Goal: Task Accomplishment & Management: Manage account settings

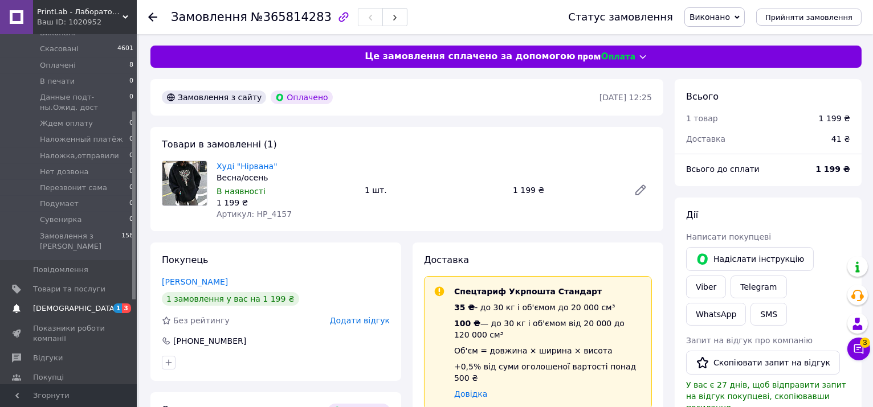
click at [91, 304] on span "[DEMOGRAPHIC_DATA]" at bounding box center [69, 309] width 72 height 10
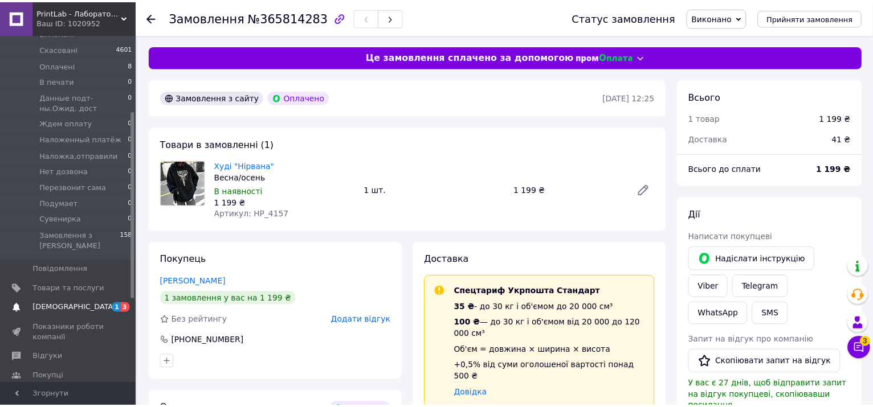
scroll to position [15, 0]
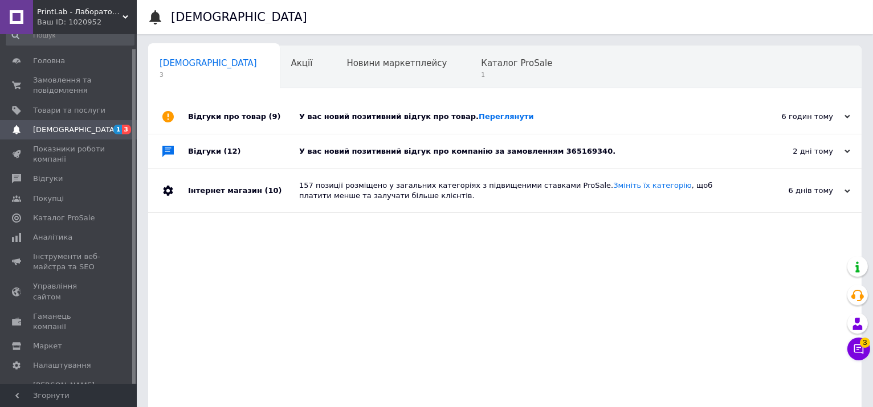
click at [275, 151] on div "Відгуки (12)" at bounding box center [243, 151] width 111 height 34
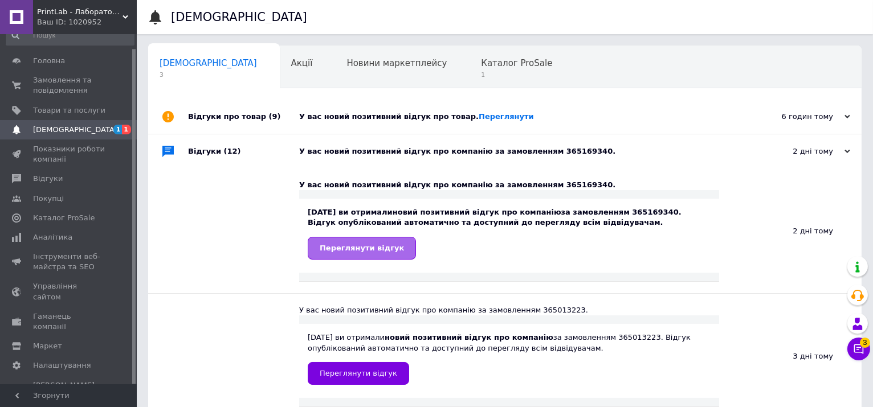
click at [373, 252] on span "Переглянути відгук" at bounding box center [362, 248] width 84 height 9
click at [479, 112] on link "Переглянути" at bounding box center [506, 116] width 55 height 9
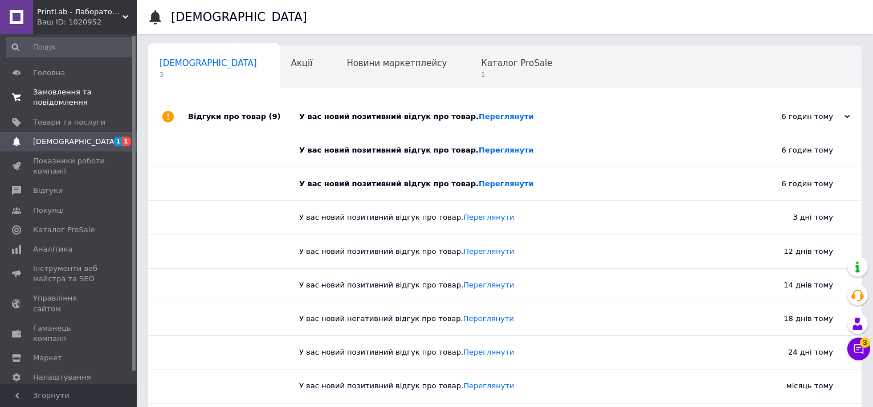
scroll to position [0, 0]
click at [65, 72] on span "Головна" at bounding box center [69, 76] width 72 height 10
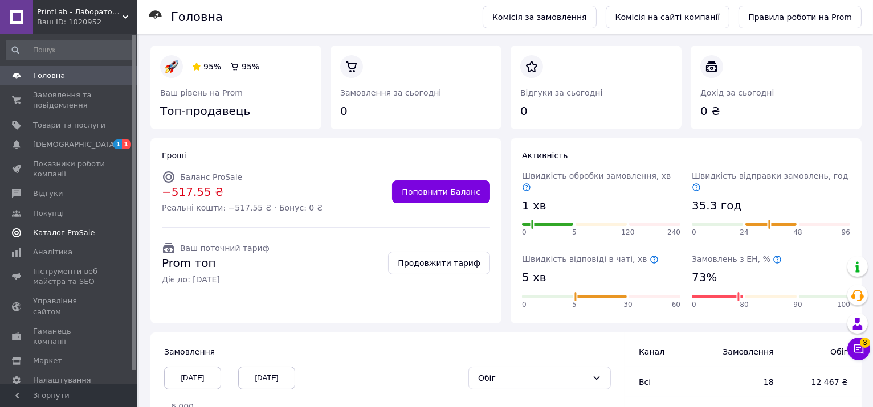
click at [63, 233] on span "Каталог ProSale" at bounding box center [64, 233] width 62 height 10
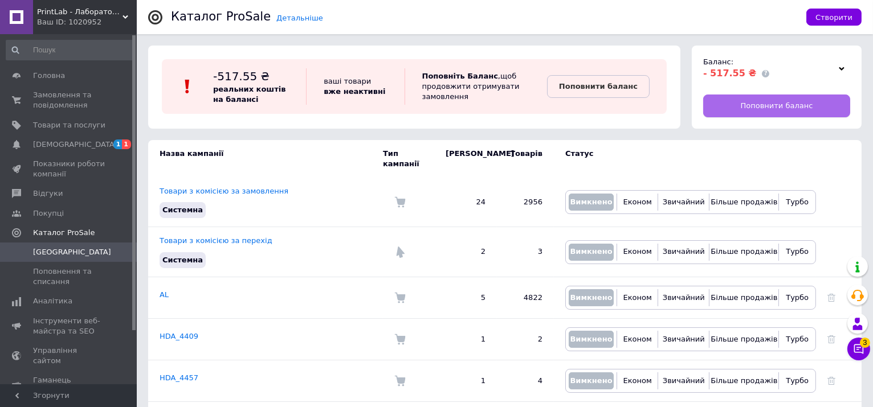
click at [740, 109] on link "Поповнити баланс" at bounding box center [776, 106] width 147 height 23
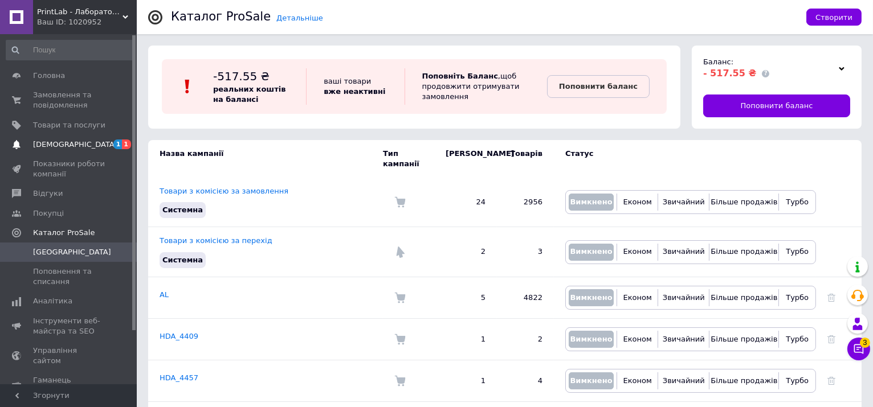
click at [88, 142] on span "[DEMOGRAPHIC_DATA]" at bounding box center [69, 145] width 72 height 10
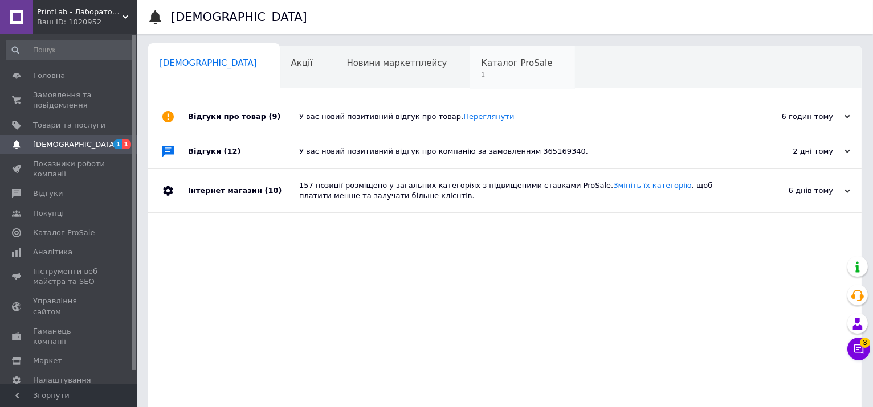
click at [481, 61] on span "Каталог ProSale" at bounding box center [516, 63] width 71 height 10
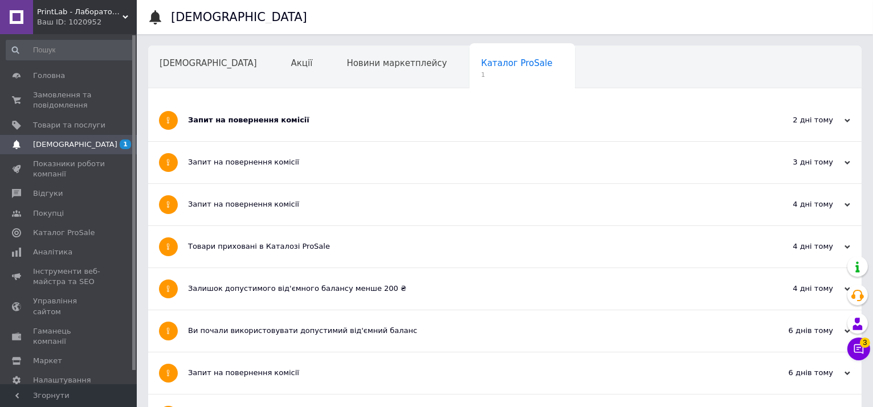
click at [306, 126] on div "Запит на повернення комісії" at bounding box center [462, 121] width 548 height 42
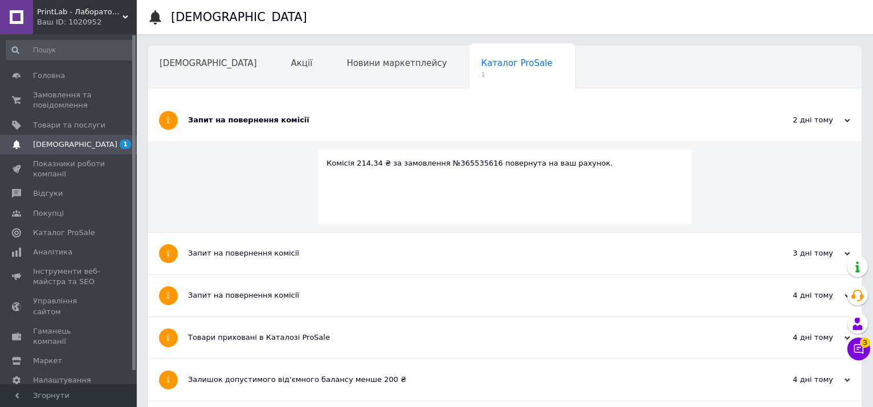
click at [454, 165] on div "Комісія 214,34 ₴ за замовлення №365535616 повернута на ваш рахунок." at bounding box center [504, 163] width 357 height 10
click at [454, 162] on div "Комісія 214,34 ₴ за замовлення №365535616 повернута на ваш рахунок." at bounding box center [504, 163] width 357 height 10
click at [455, 162] on div "Комісія 214,34 ₴ за замовлення №365535616 повернута на ваш рахунок." at bounding box center [504, 163] width 357 height 10
copy div "365535616"
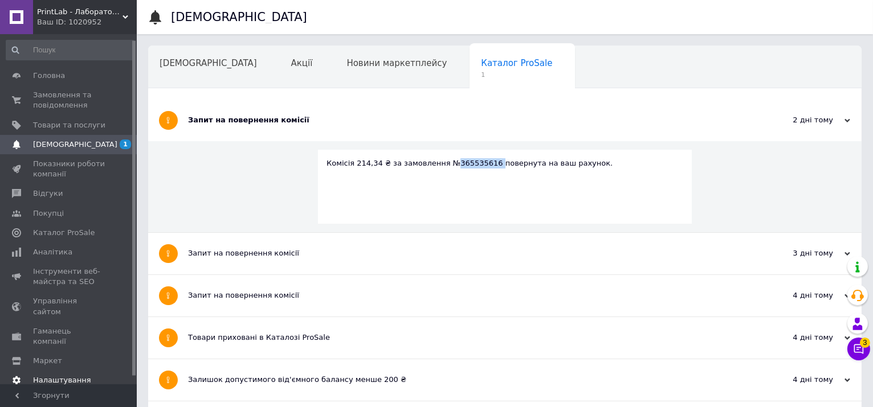
scroll to position [15, 0]
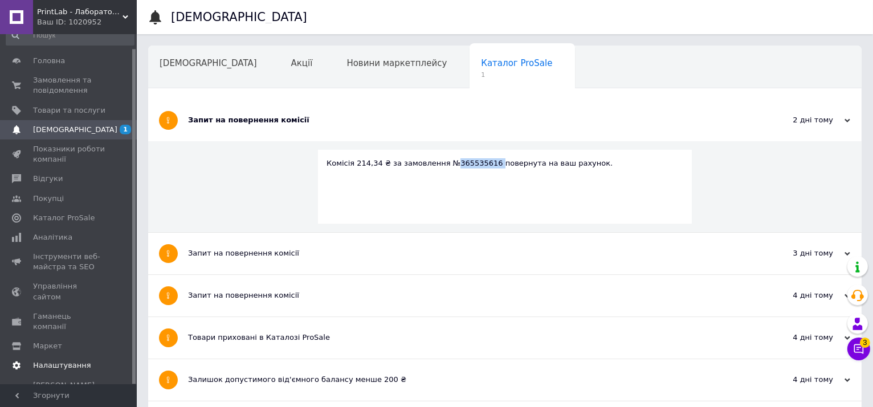
click at [54, 361] on span "Налаштування" at bounding box center [62, 366] width 58 height 10
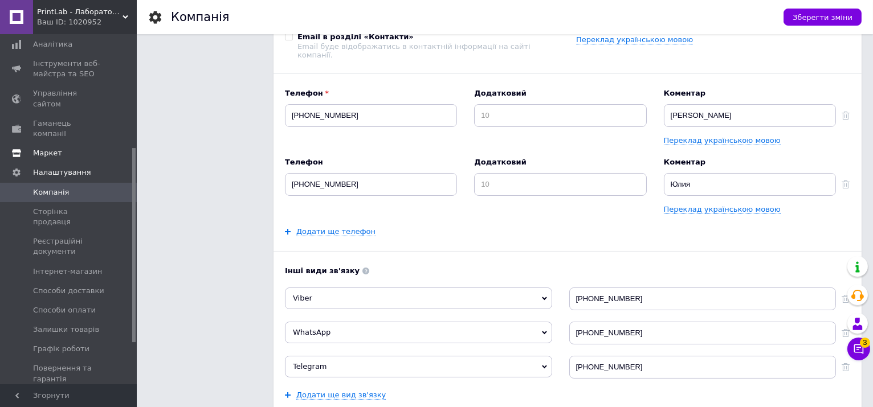
scroll to position [137, 0]
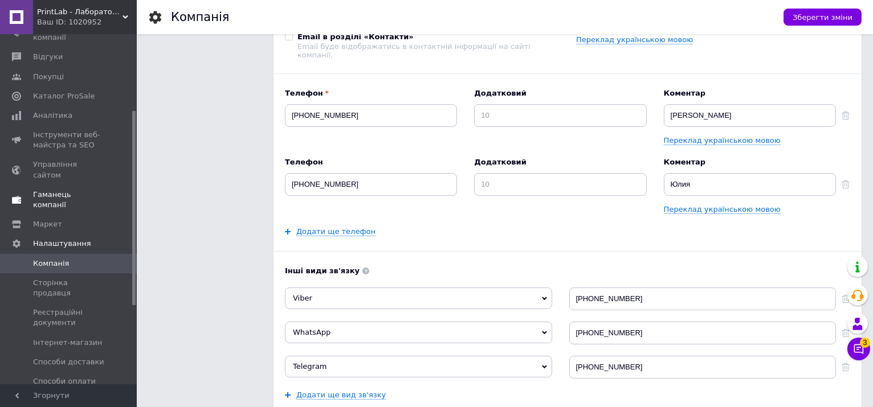
click at [76, 185] on link "Гаманець компанії" at bounding box center [70, 200] width 140 height 30
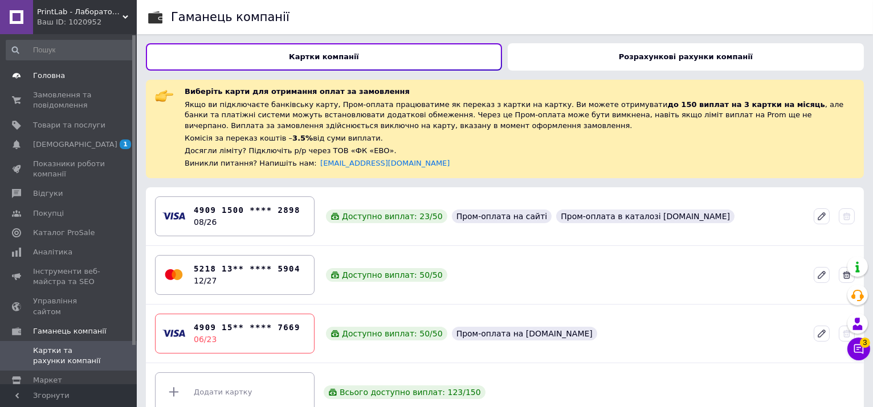
click at [89, 76] on span "Головна" at bounding box center [69, 76] width 72 height 10
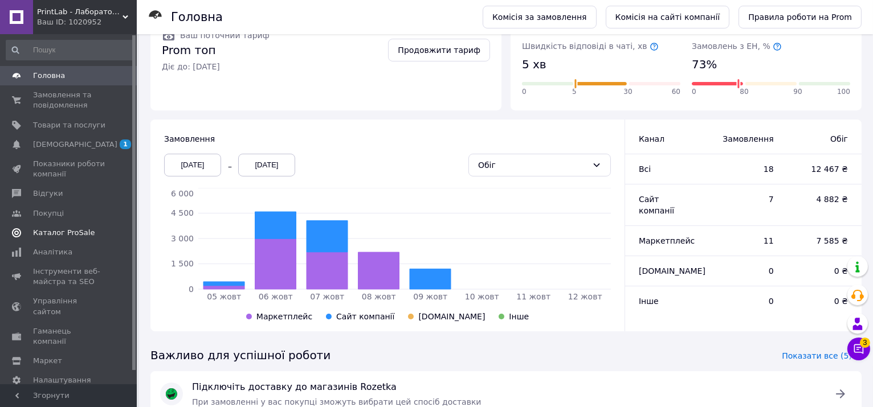
click at [60, 231] on span "Каталог ProSale" at bounding box center [64, 233] width 62 height 10
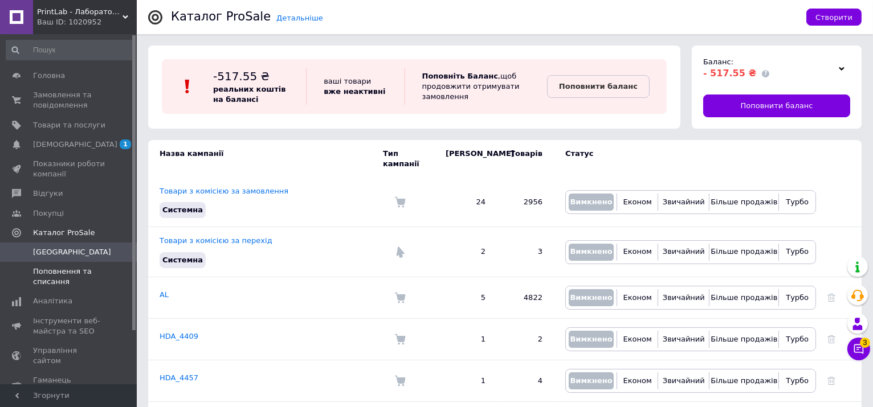
click at [83, 274] on span "Поповнення та списання" at bounding box center [69, 277] width 72 height 21
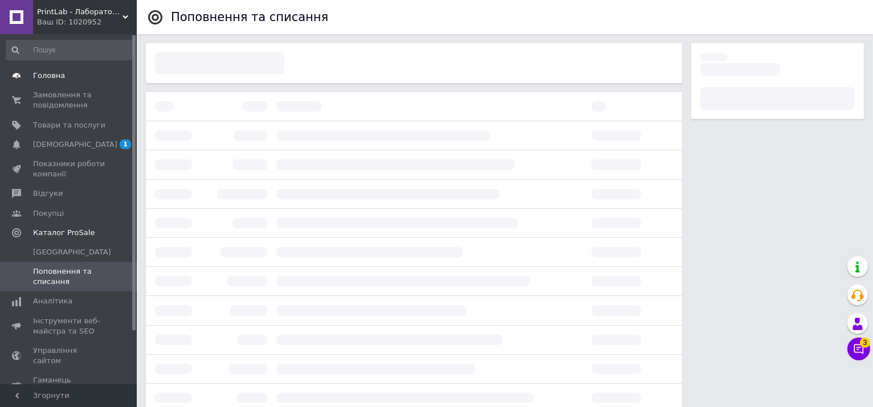
click at [58, 73] on span "Головна" at bounding box center [49, 76] width 32 height 10
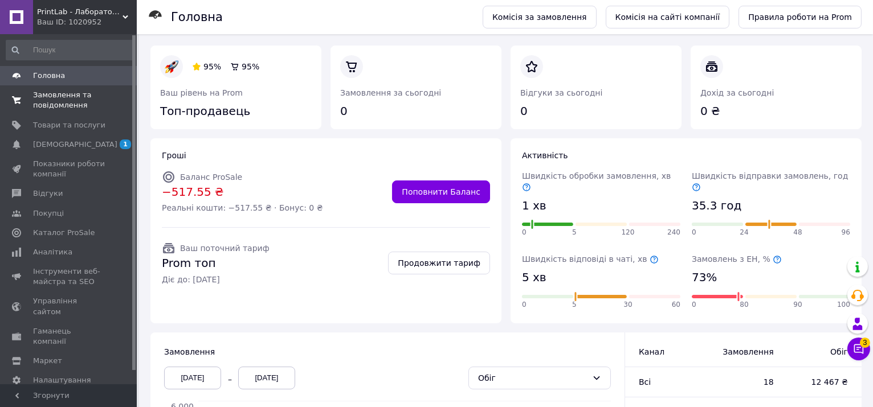
click at [64, 100] on span "Замовлення та повідомлення" at bounding box center [69, 100] width 72 height 21
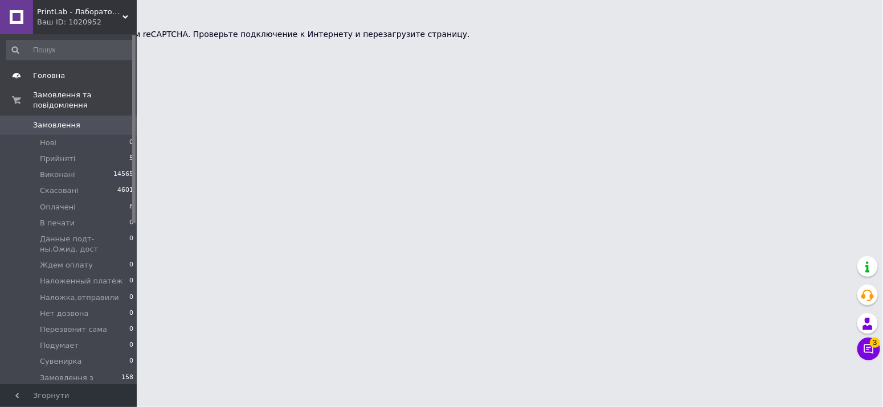
click at [48, 75] on span "Головна" at bounding box center [49, 76] width 32 height 10
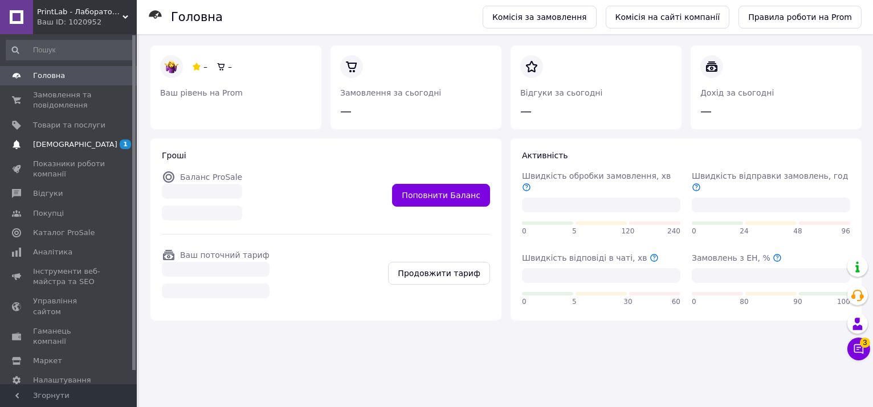
click at [52, 143] on span "[DEMOGRAPHIC_DATA]" at bounding box center [75, 145] width 84 height 10
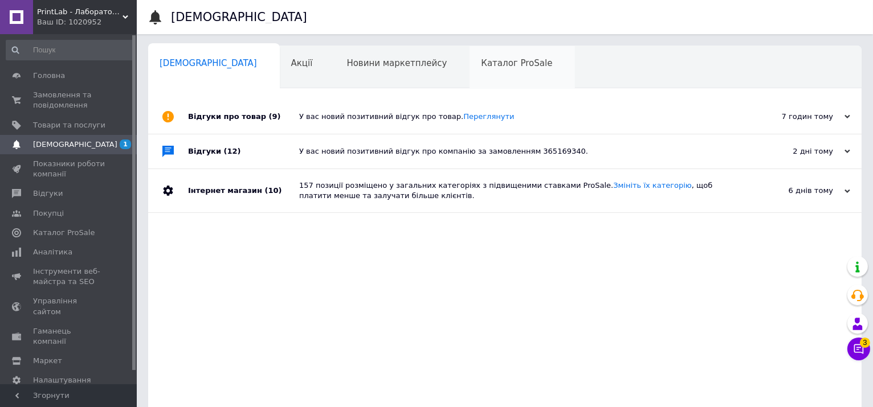
click at [469, 77] on div "Каталог ProSale 0" at bounding box center [521, 67] width 105 height 43
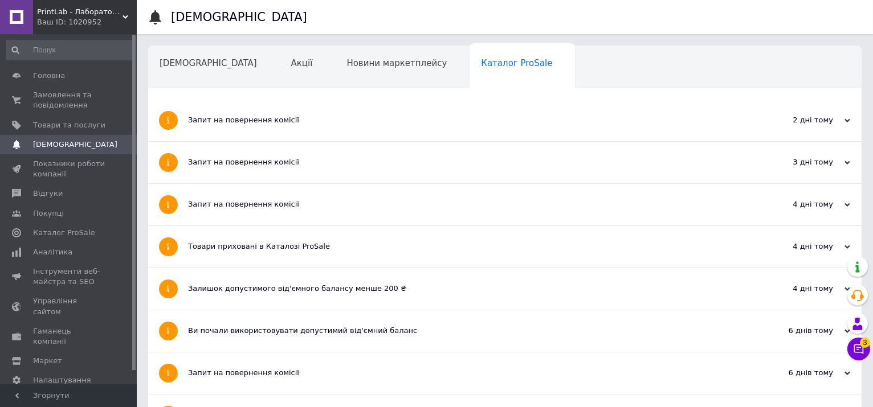
click at [340, 254] on div "Товари приховані в Каталозі ProSale" at bounding box center [462, 247] width 548 height 42
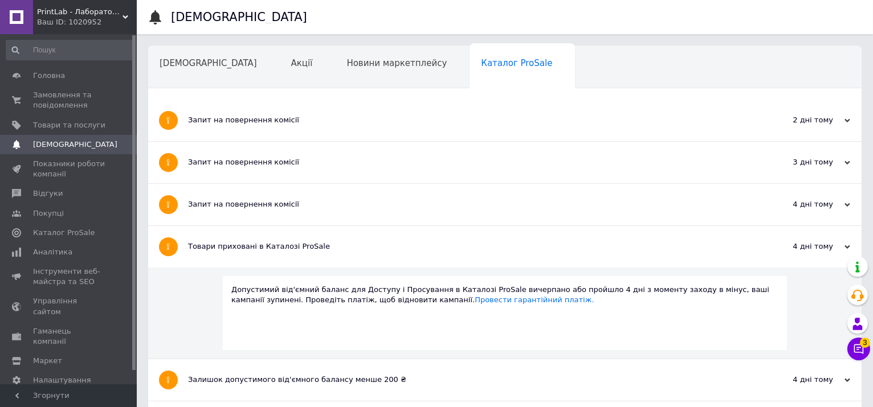
click at [340, 254] on div "Товари приховані в Каталозі ProSale" at bounding box center [462, 247] width 548 height 42
